Goal: Task Accomplishment & Management: Manage account settings

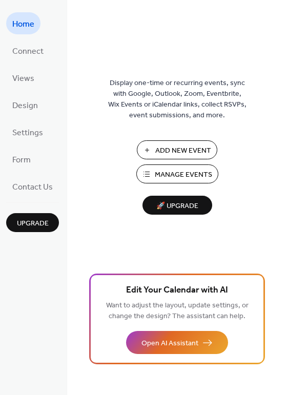
click at [181, 149] on span "Add New Event" at bounding box center [183, 150] width 56 height 11
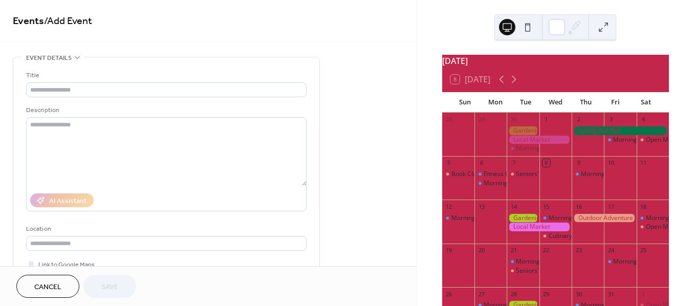
click at [529, 193] on div "Seniors' Social Tea" at bounding box center [523, 183] width 32 height 26
click at [488, 188] on div "Morning Yoga Bliss" at bounding box center [491, 183] width 32 height 9
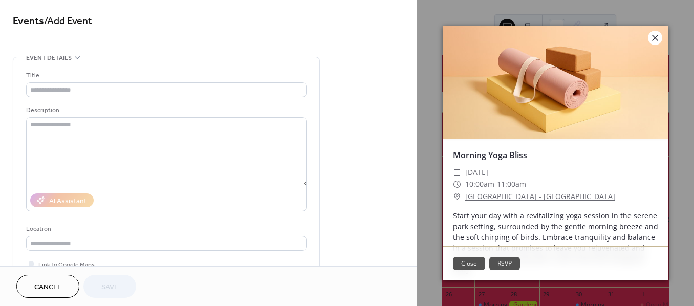
click at [655, 34] on icon at bounding box center [655, 38] width 12 height 12
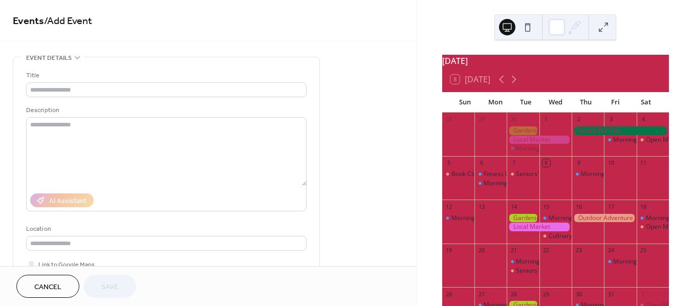
click at [552, 184] on div at bounding box center [556, 183] width 32 height 26
click at [548, 167] on div "8" at bounding box center [547, 163] width 8 height 8
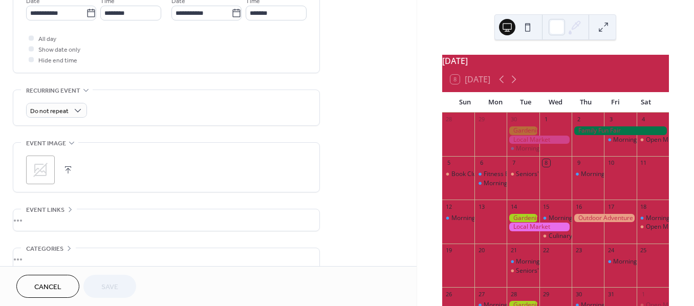
scroll to position [417, 0]
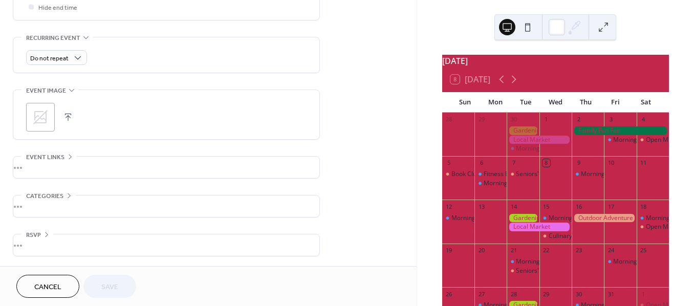
click at [46, 119] on icon at bounding box center [40, 117] width 14 height 14
click at [81, 116] on button "button" at bounding box center [82, 117] width 14 height 14
click at [43, 112] on icon at bounding box center [40, 117] width 16 height 16
click at [38, 116] on icon at bounding box center [40, 117] width 16 height 16
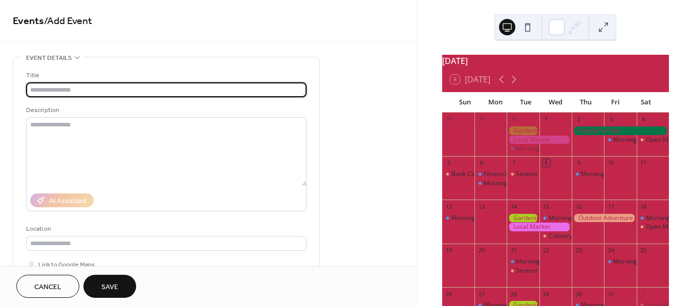
click at [102, 90] on input "text" at bounding box center [166, 89] width 281 height 15
type input "**********"
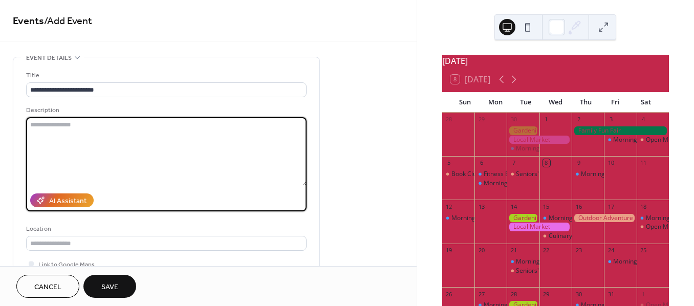
click at [67, 129] on textarea at bounding box center [166, 151] width 281 height 69
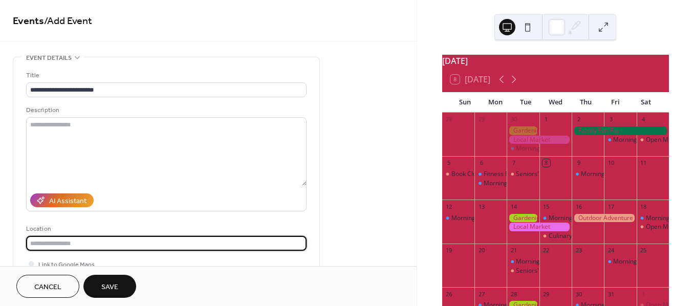
click at [97, 244] on input "text" at bounding box center [166, 243] width 281 height 15
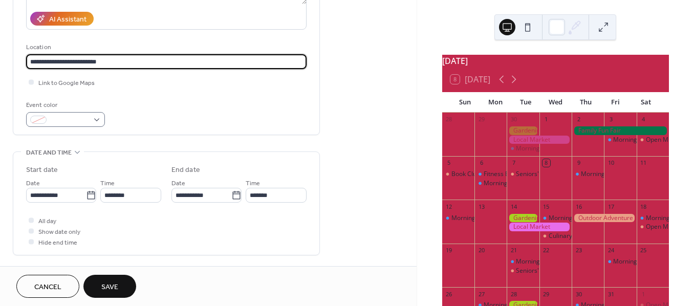
type input "**********"
click at [94, 116] on div at bounding box center [65, 119] width 79 height 15
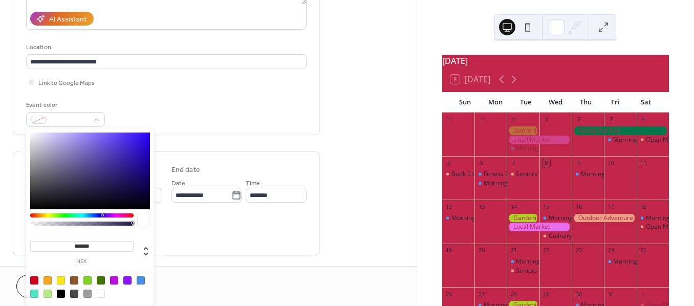
click at [123, 145] on div at bounding box center [90, 171] width 120 height 77
click at [129, 183] on div at bounding box center [90, 171] width 120 height 77
click at [107, 151] on div at bounding box center [90, 171] width 120 height 77
click at [117, 141] on div at bounding box center [90, 171] width 120 height 77
click at [136, 137] on div at bounding box center [90, 171] width 120 height 77
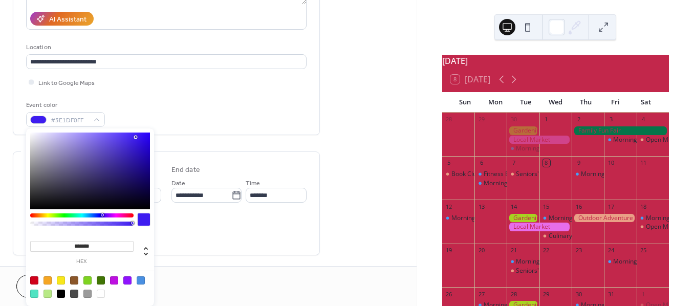
click at [110, 133] on div at bounding box center [90, 171] width 120 height 77
type input "*******"
click at [109, 147] on div at bounding box center [90, 171] width 120 height 77
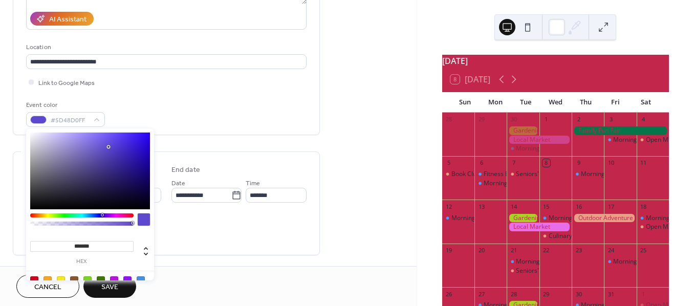
scroll to position [0, 0]
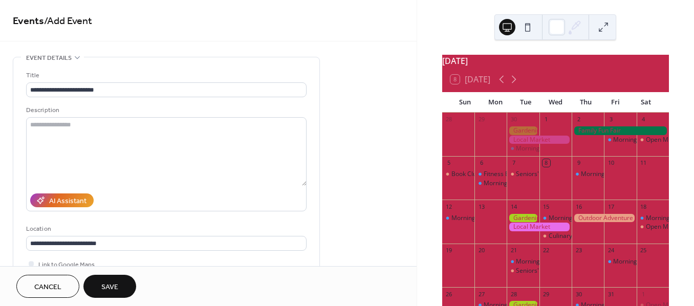
click at [552, 179] on div at bounding box center [556, 183] width 32 height 26
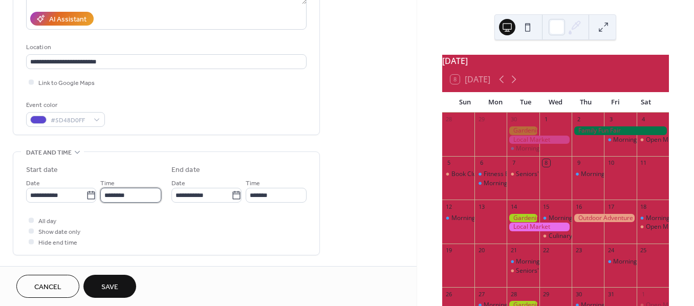
click at [117, 196] on input "********" at bounding box center [130, 195] width 61 height 15
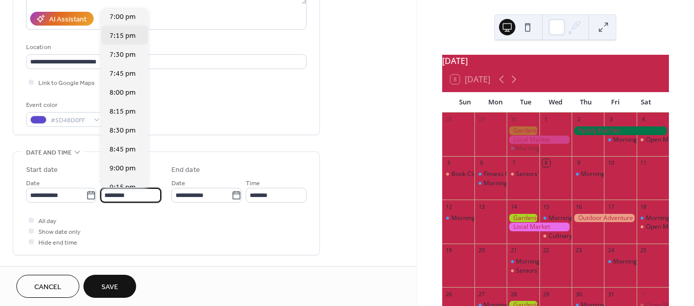
scroll to position [1262, 0]
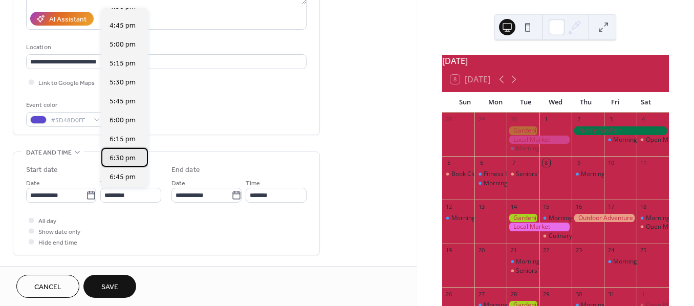
click at [124, 156] on span "6:30 pm" at bounding box center [123, 158] width 26 height 11
type input "*******"
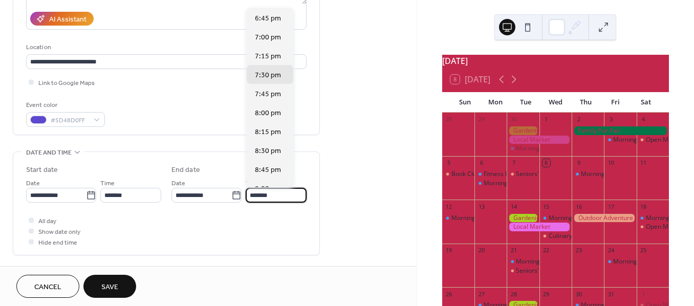
click at [276, 192] on input "*******" at bounding box center [276, 195] width 61 height 15
click at [268, 112] on span "8:00 pm" at bounding box center [268, 113] width 26 height 11
type input "*******"
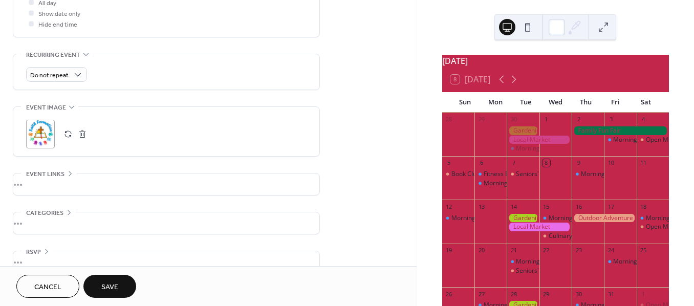
scroll to position [417, 0]
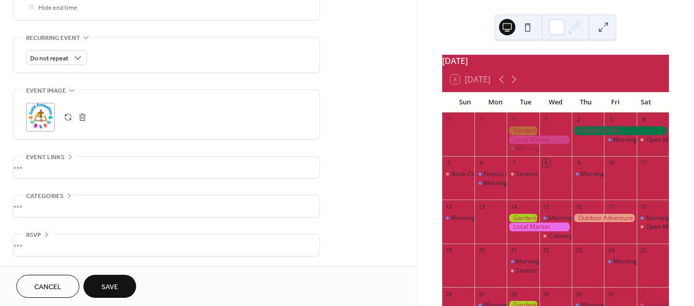
click at [48, 241] on div "•••" at bounding box center [166, 246] width 306 height 22
click at [100, 200] on div "•••" at bounding box center [166, 207] width 306 height 22
click at [102, 165] on div "•••" at bounding box center [166, 168] width 306 height 22
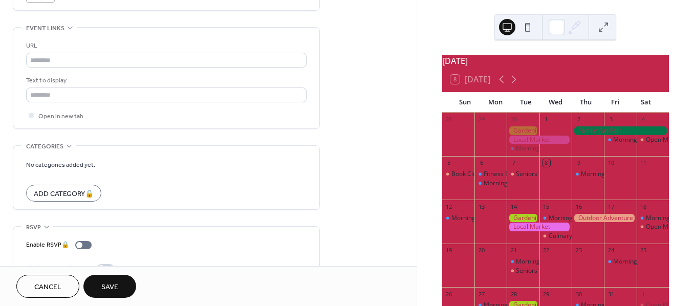
scroll to position [570, 0]
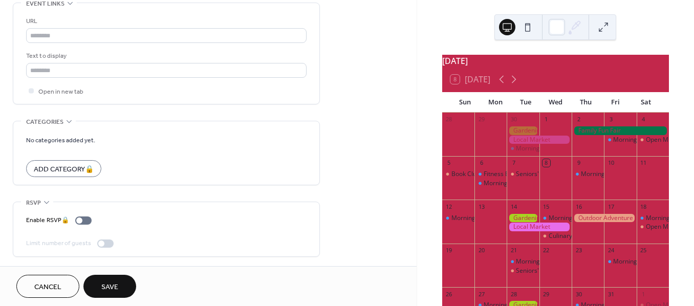
click at [114, 287] on span "Save" at bounding box center [109, 287] width 17 height 11
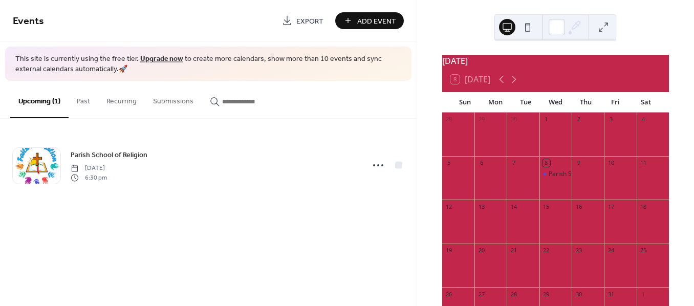
click at [544, 189] on div "Parish School of Religion" at bounding box center [556, 183] width 32 height 26
click at [604, 32] on button at bounding box center [604, 27] width 16 height 16
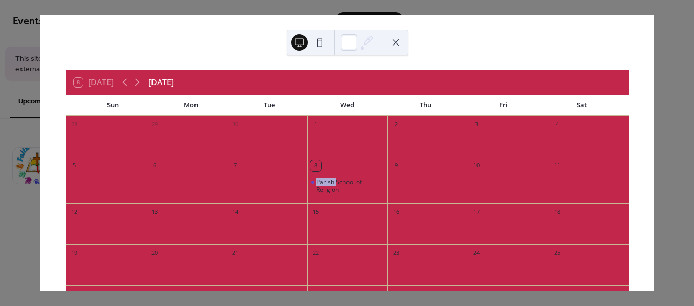
click at [393, 36] on button at bounding box center [396, 42] width 16 height 16
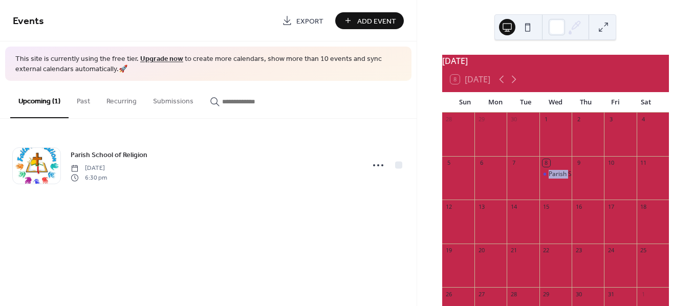
click at [114, 99] on button "Recurring" at bounding box center [121, 99] width 47 height 36
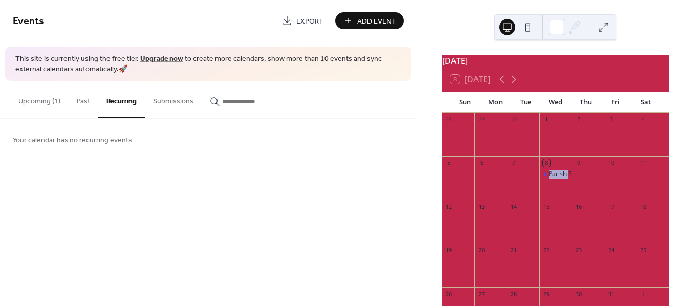
click at [114, 99] on button "Recurring" at bounding box center [121, 99] width 47 height 37
click at [43, 101] on button "Upcoming (1)" at bounding box center [39, 99] width 58 height 36
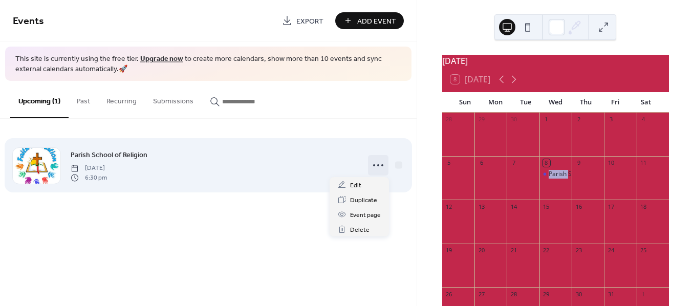
click at [377, 164] on icon at bounding box center [378, 165] width 16 height 16
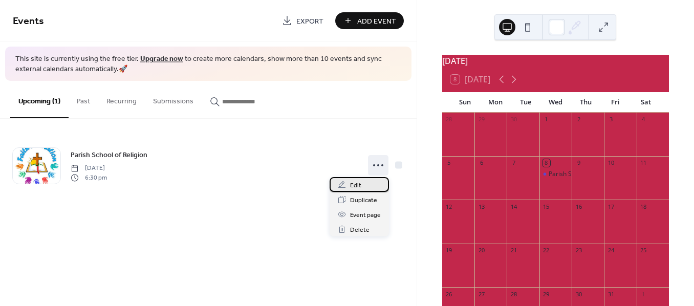
click at [355, 183] on span "Edit" at bounding box center [355, 185] width 11 height 11
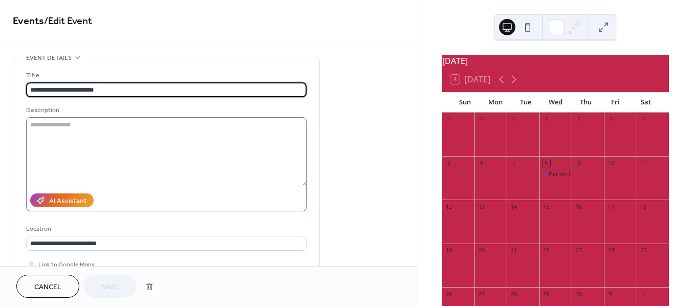
scroll to position [182, 0]
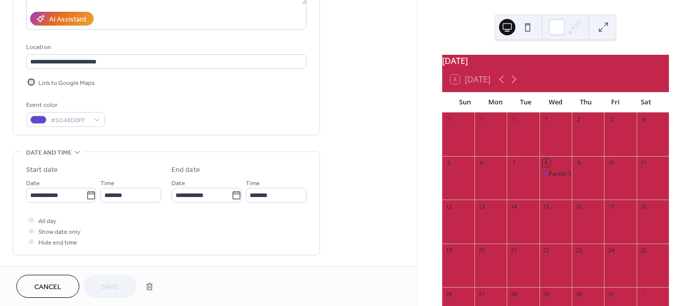
click at [77, 80] on span "Link to Google Maps" at bounding box center [66, 83] width 56 height 11
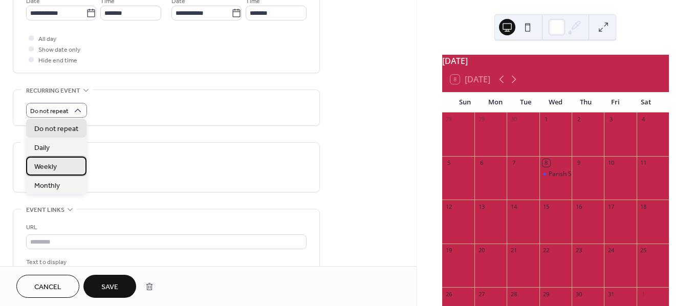
click at [54, 166] on span "Weekly" at bounding box center [45, 167] width 23 height 11
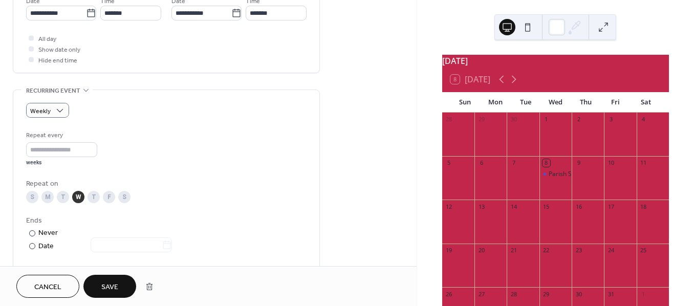
scroll to position [546, 0]
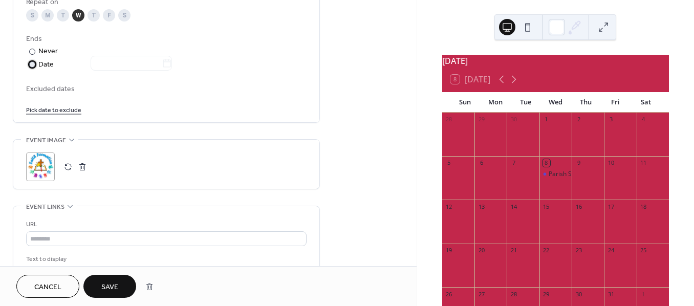
click at [31, 59] on div "​" at bounding box center [31, 64] width 10 height 11
click at [172, 61] on icon at bounding box center [167, 63] width 10 height 10
click at [162, 61] on input "text" at bounding box center [126, 63] width 71 height 15
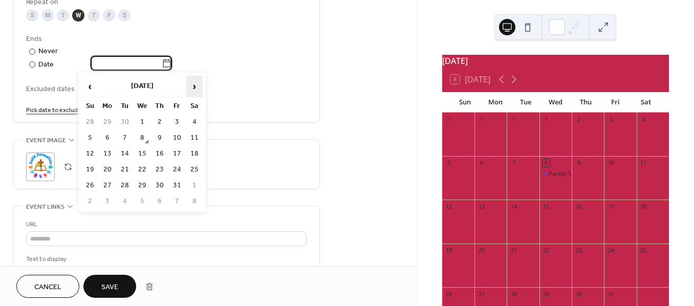
click at [194, 84] on span "›" at bounding box center [194, 86] width 15 height 20
click at [142, 166] on td "19" at bounding box center [142, 169] width 16 height 15
type input "**********"
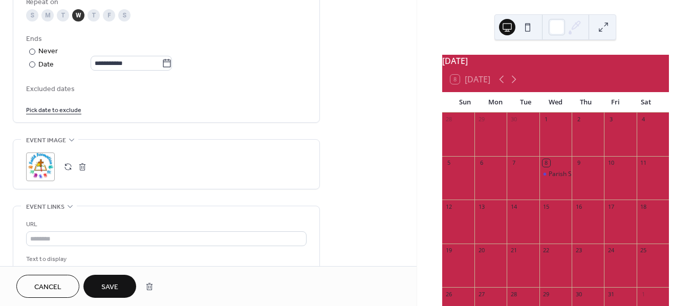
click at [111, 289] on span "Save" at bounding box center [109, 287] width 17 height 11
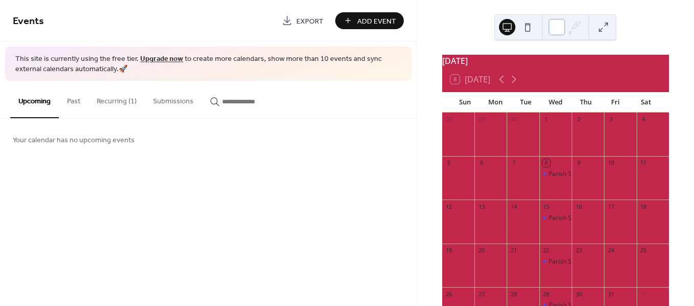
click at [559, 31] on div at bounding box center [557, 27] width 16 height 16
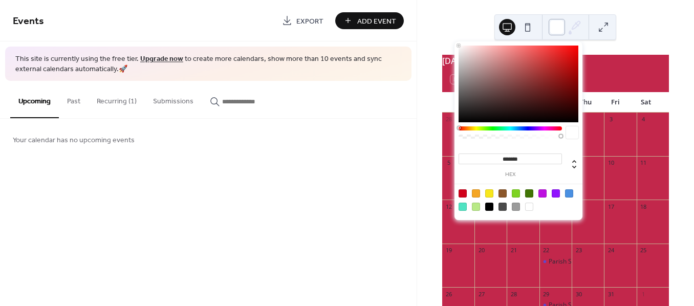
click at [560, 25] on div at bounding box center [557, 27] width 16 height 16
